Goal: Go to known website: Access a specific website the user already knows

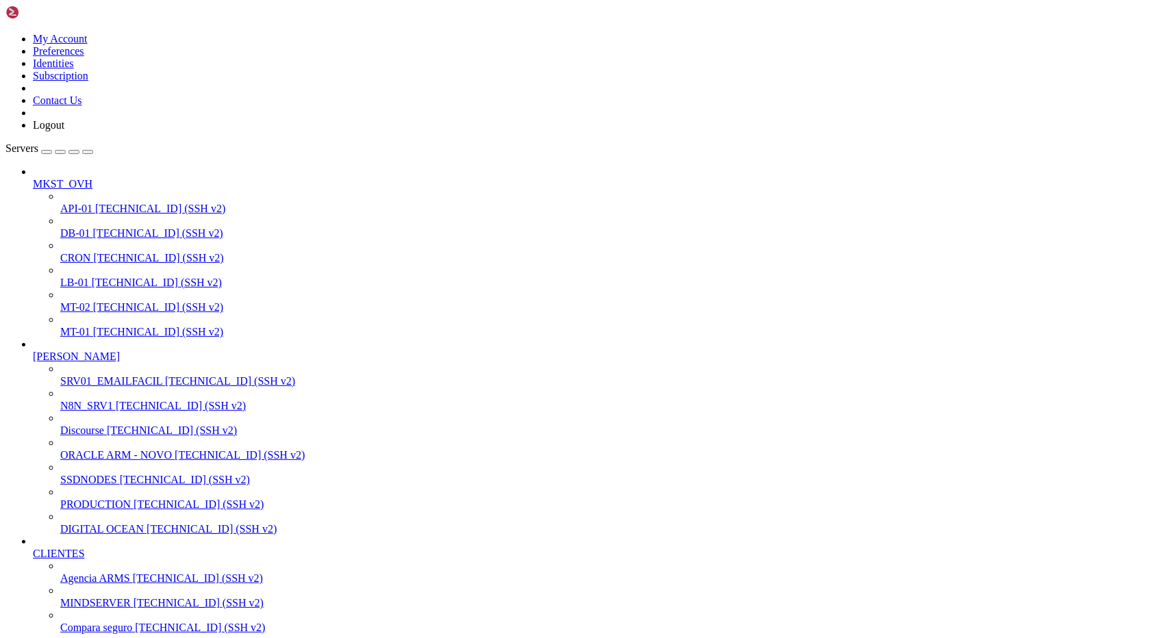
scroll to position [2271, 0]
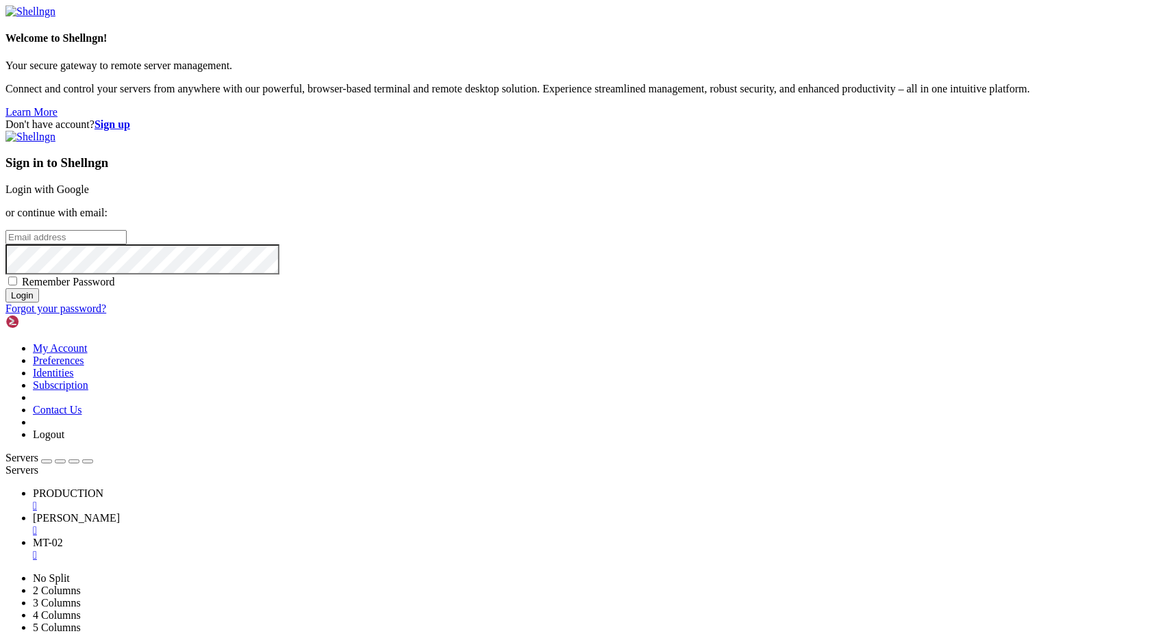
type input "[EMAIL_ADDRESS][DOMAIN_NAME]"
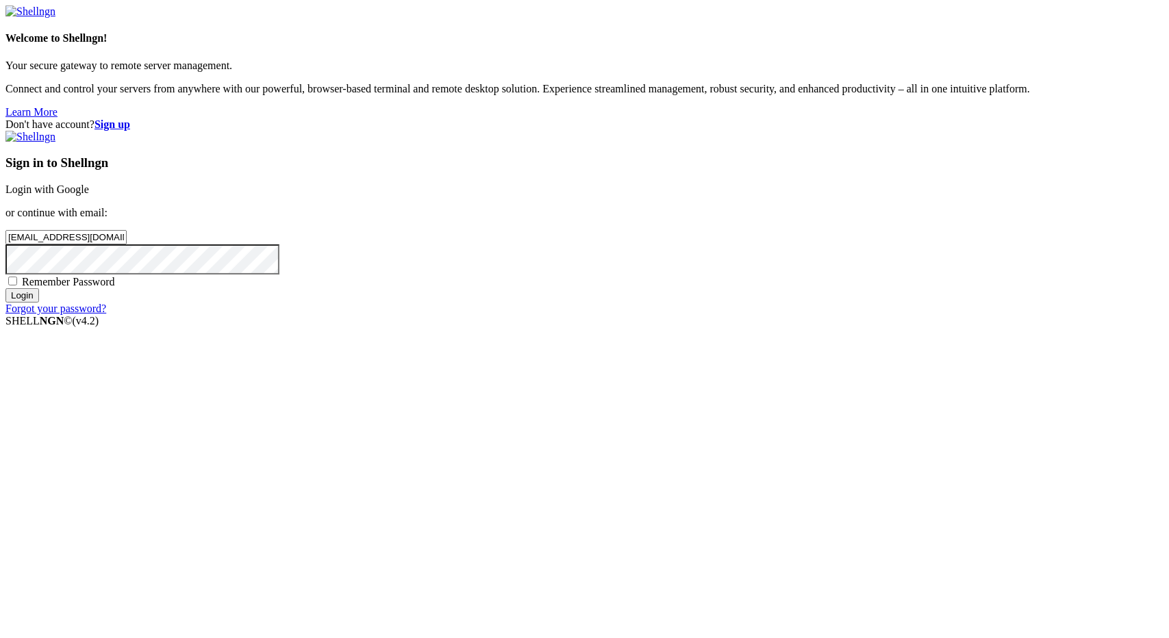
click at [39, 303] on input "Login" at bounding box center [22, 295] width 34 height 14
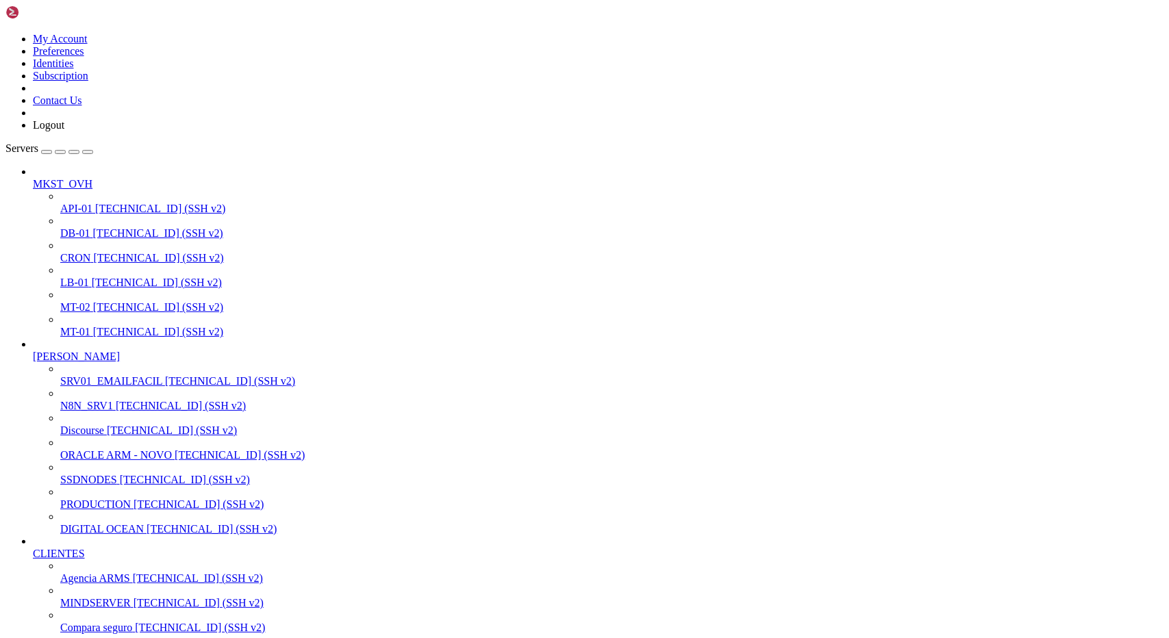
scroll to position [17923, 0]
